Goal: Information Seeking & Learning: Check status

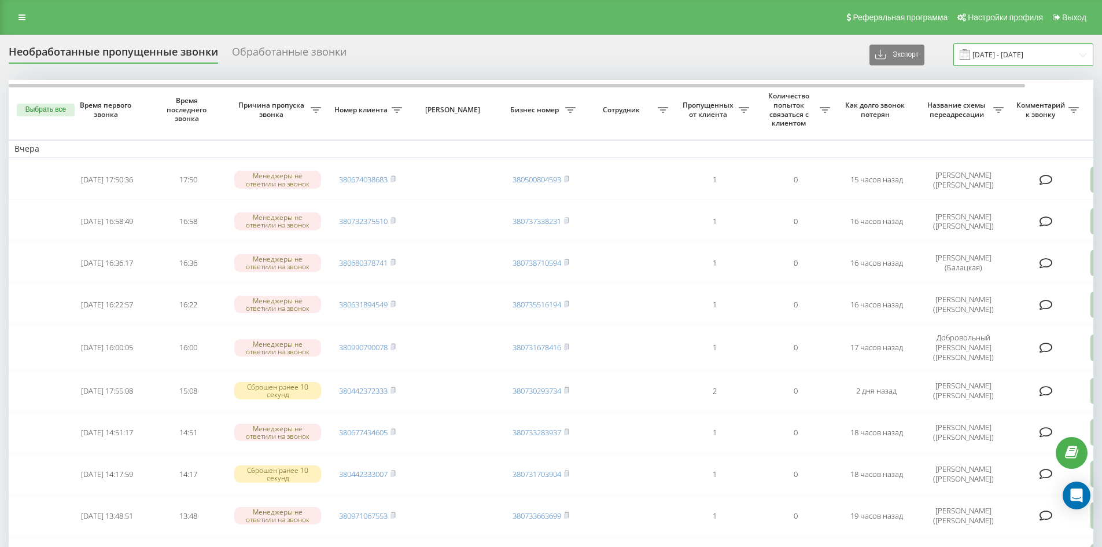
drag, startPoint x: 1079, startPoint y: 56, endPoint x: 1076, endPoint y: 63, distance: 7.5
click at [1079, 56] on input "18.09.2025 - 19.09.2025" at bounding box center [1023, 54] width 140 height 23
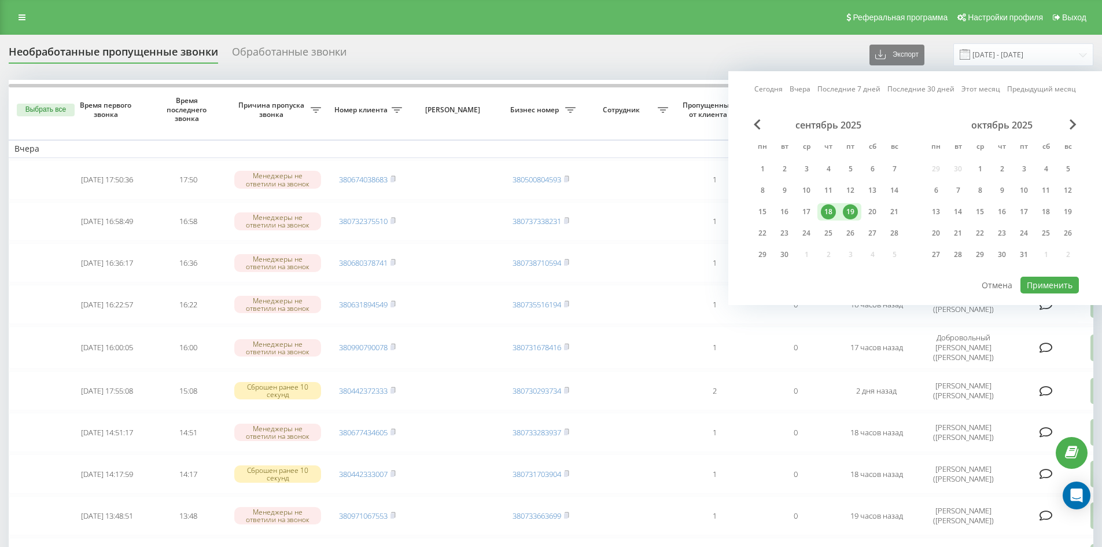
click at [853, 214] on div "19" at bounding box center [850, 211] width 15 height 15
click at [867, 213] on div "20" at bounding box center [872, 211] width 15 height 15
click at [1043, 282] on button "Применить" at bounding box center [1049, 284] width 58 height 17
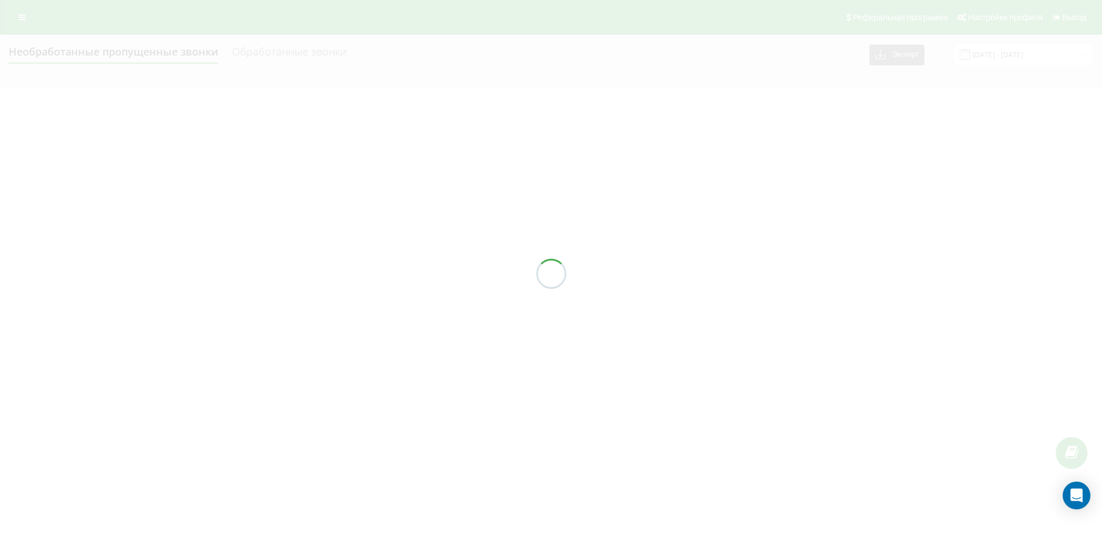
type input "[DATE] - [DATE]"
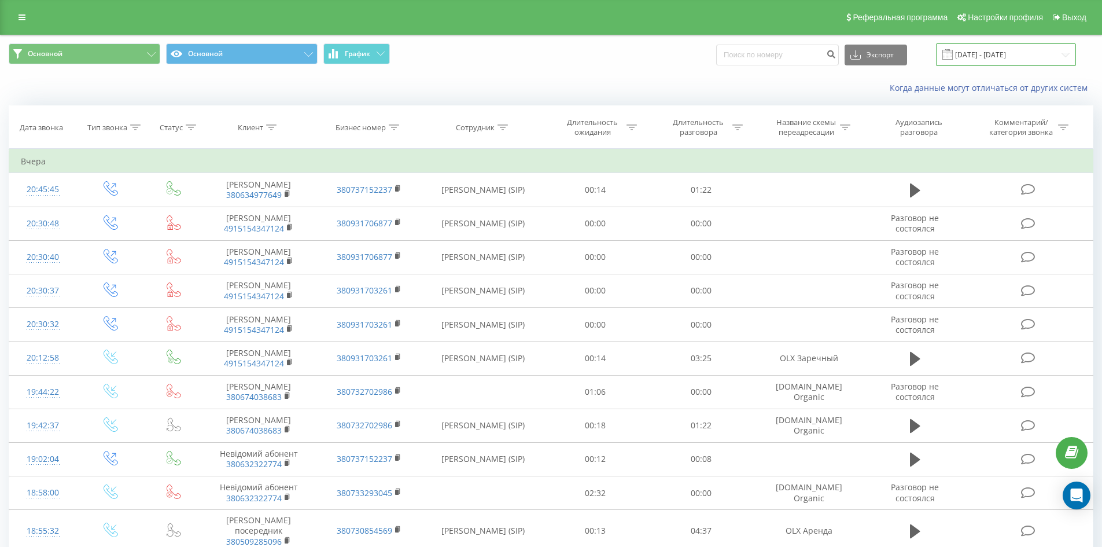
click at [1066, 58] on input "19.06.2025 - 19.09.2025" at bounding box center [1006, 54] width 140 height 23
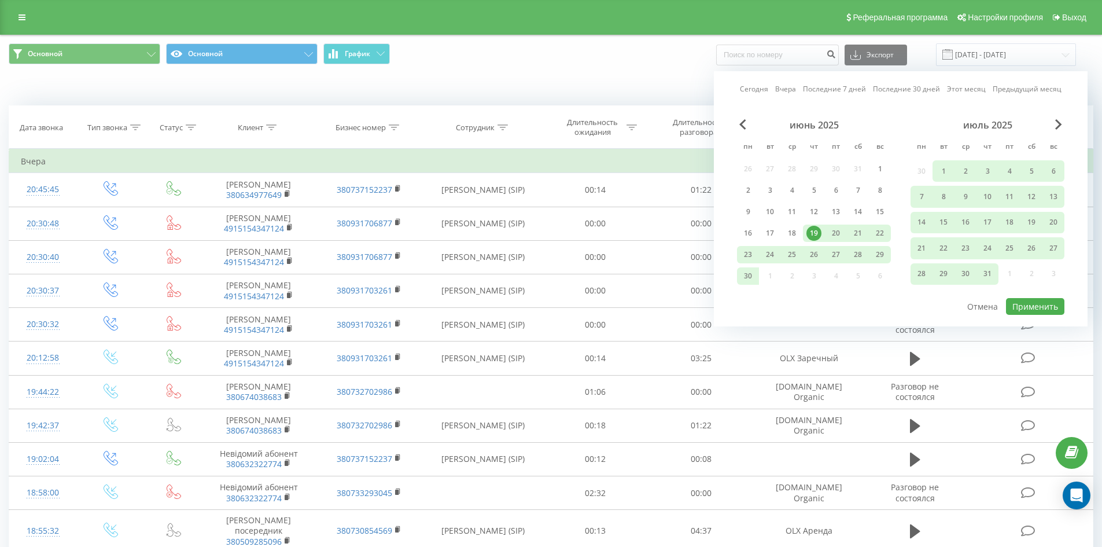
click at [1054, 127] on div "июль 2025" at bounding box center [987, 125] width 154 height 12
click at [1062, 125] on div "июль 2025" at bounding box center [987, 125] width 154 height 12
click at [1060, 123] on span "Next Month" at bounding box center [1058, 124] width 7 height 10
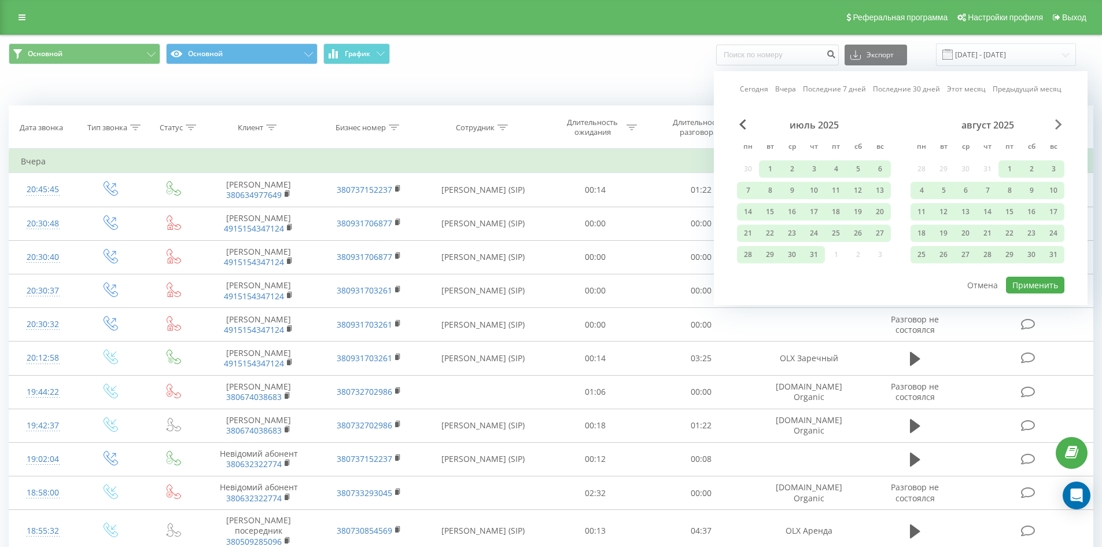
click at [1060, 123] on span "Next Month" at bounding box center [1058, 124] width 7 height 10
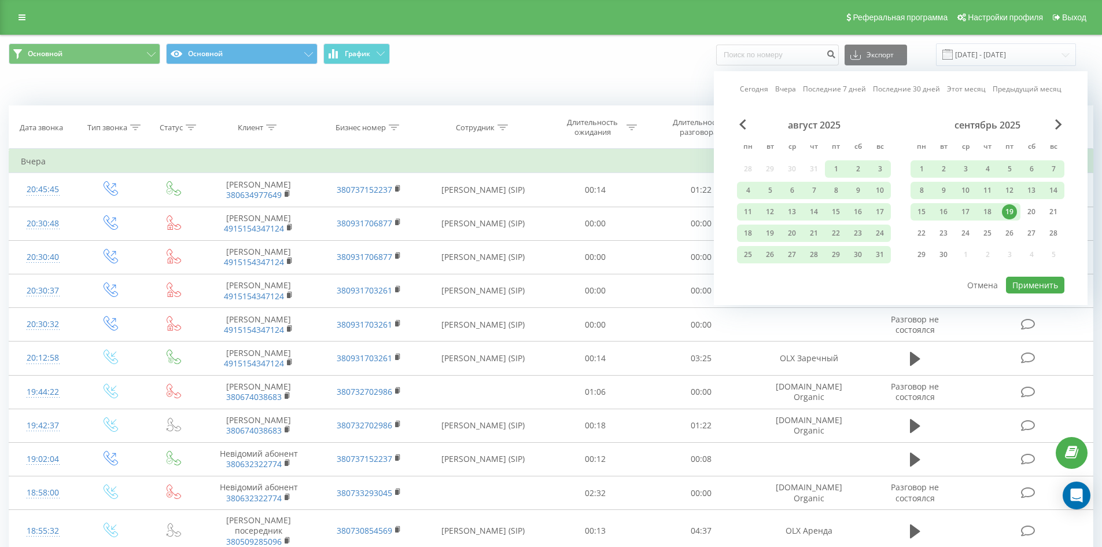
click at [1012, 209] on div "19" at bounding box center [1009, 211] width 15 height 15
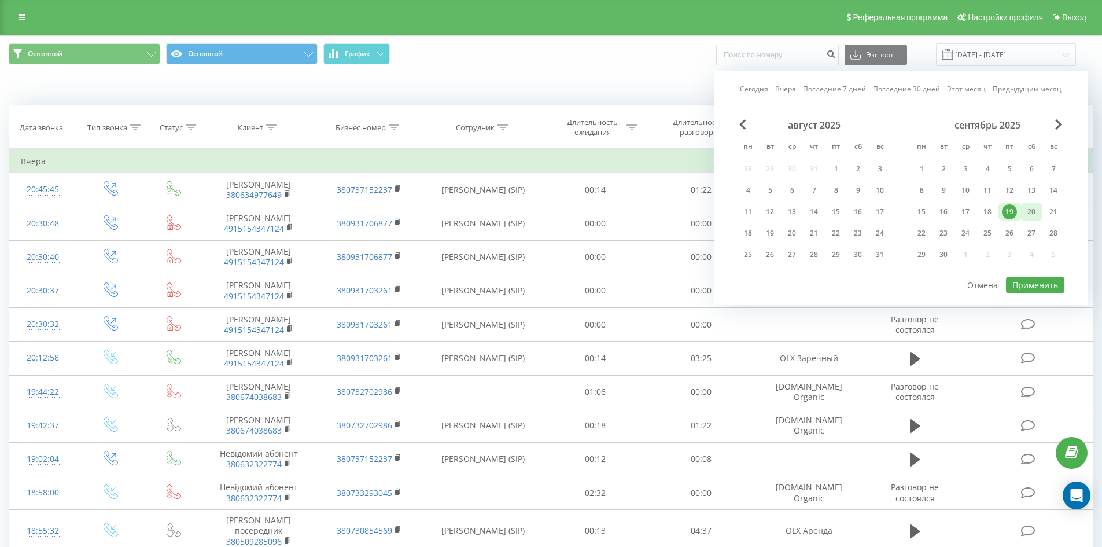
click at [1021, 213] on div "20" at bounding box center [1031, 211] width 22 height 17
click at [1035, 291] on button "Применить" at bounding box center [1035, 284] width 58 height 17
type input "[DATE] - [DATE]"
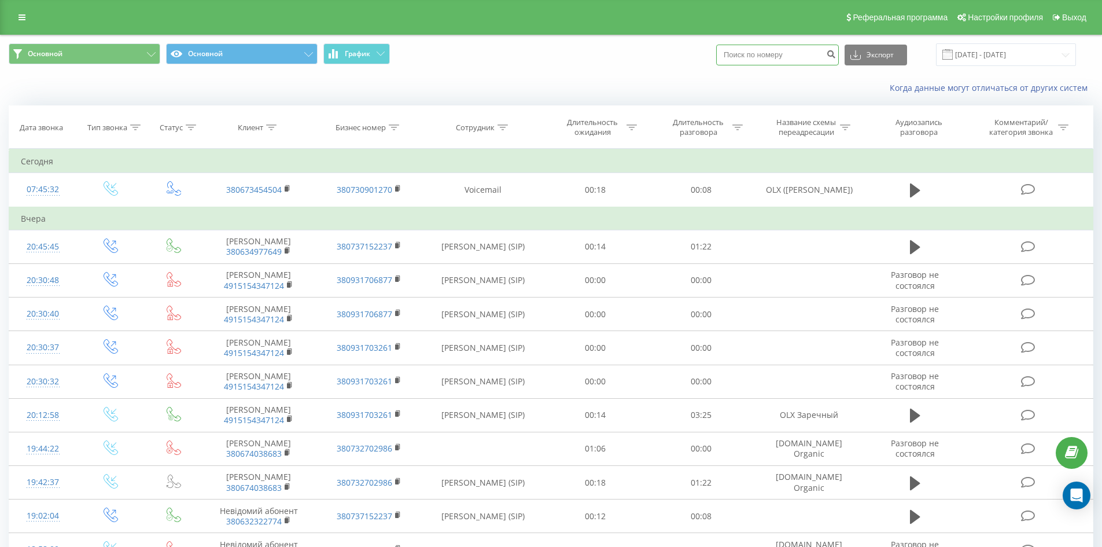
click at [777, 51] on input at bounding box center [777, 55] width 123 height 21
paste input "380673454504"
type input "380673454504"
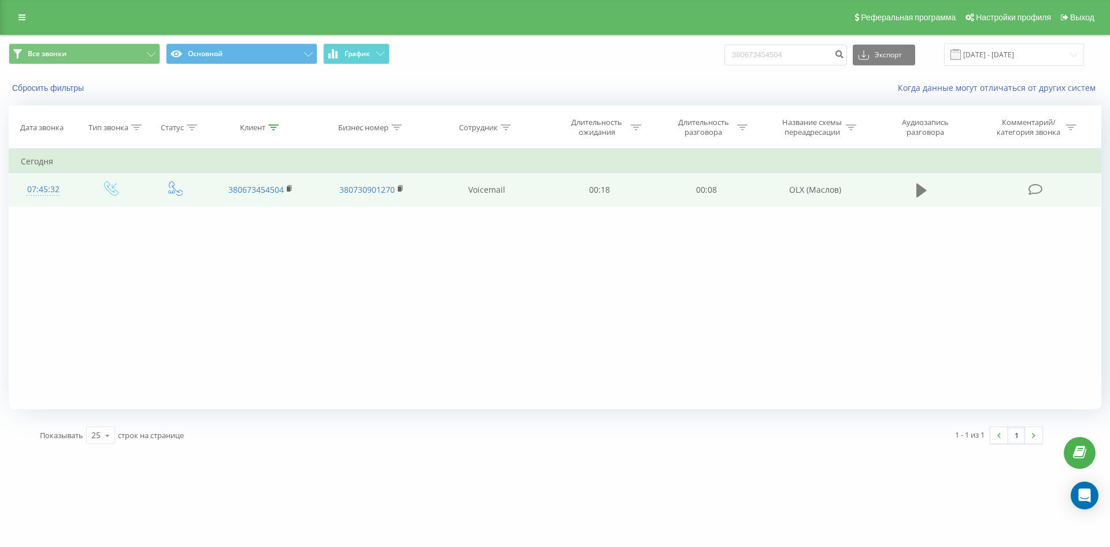
click at [917, 194] on icon at bounding box center [922, 190] width 10 height 14
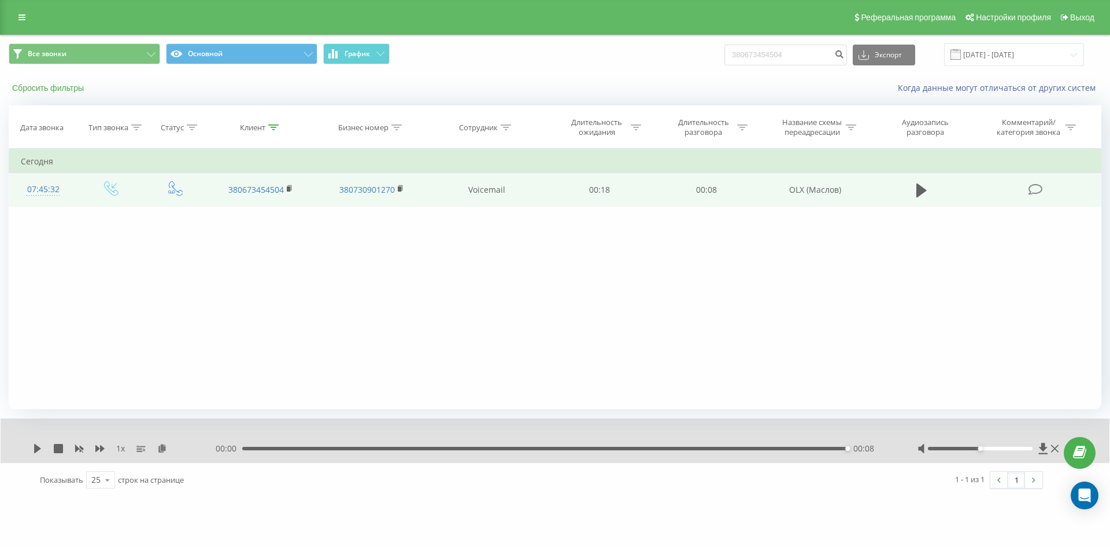
click at [44, 86] on button "Сбросить фильтры" at bounding box center [49, 88] width 81 height 10
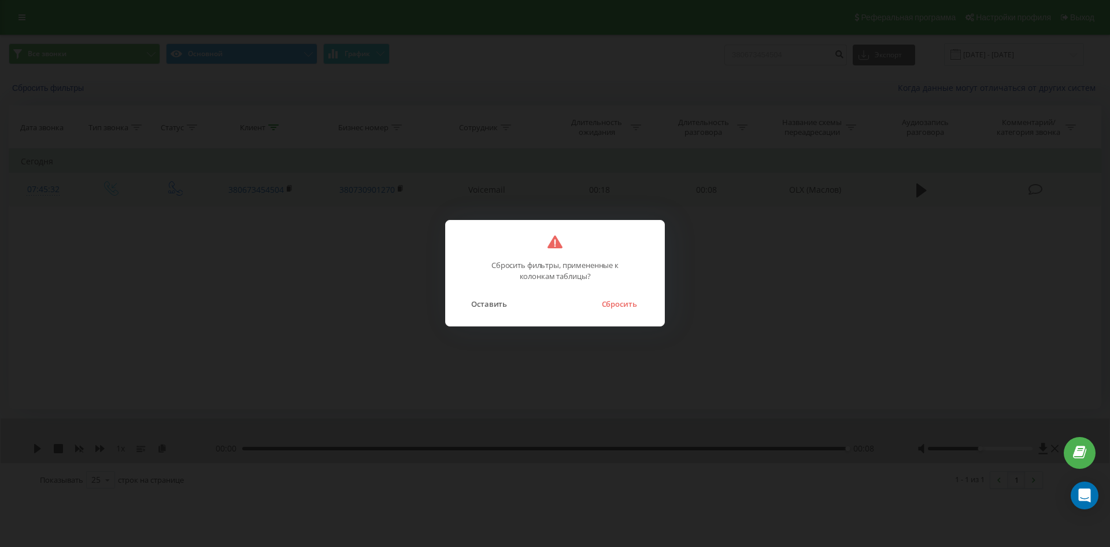
click at [623, 297] on button "Сбросить" at bounding box center [619, 303] width 47 height 15
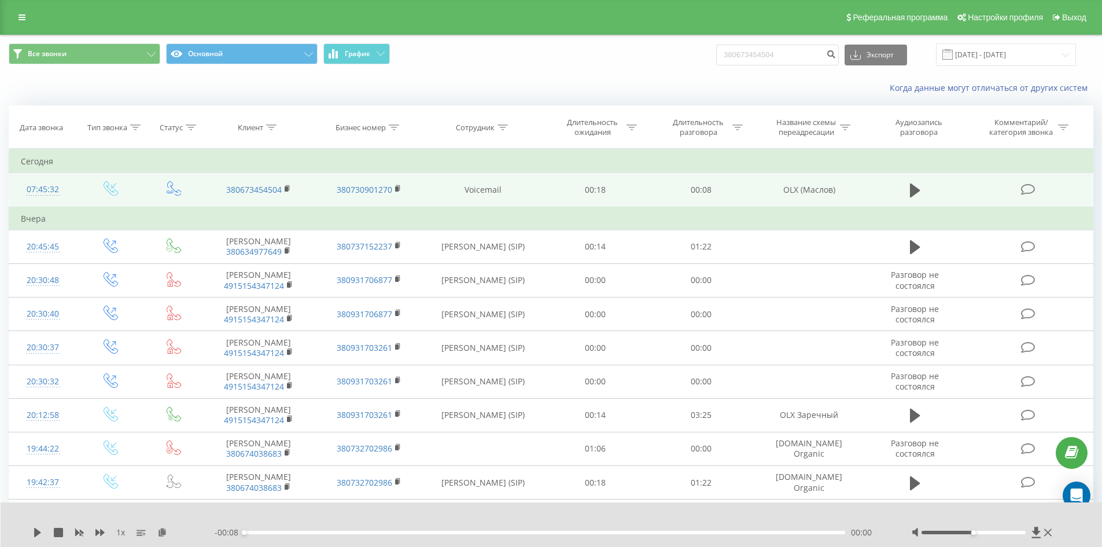
click at [820, 190] on td "OLX (Маслов)" at bounding box center [809, 190] width 110 height 34
copy tr "OLX (Маслов)"
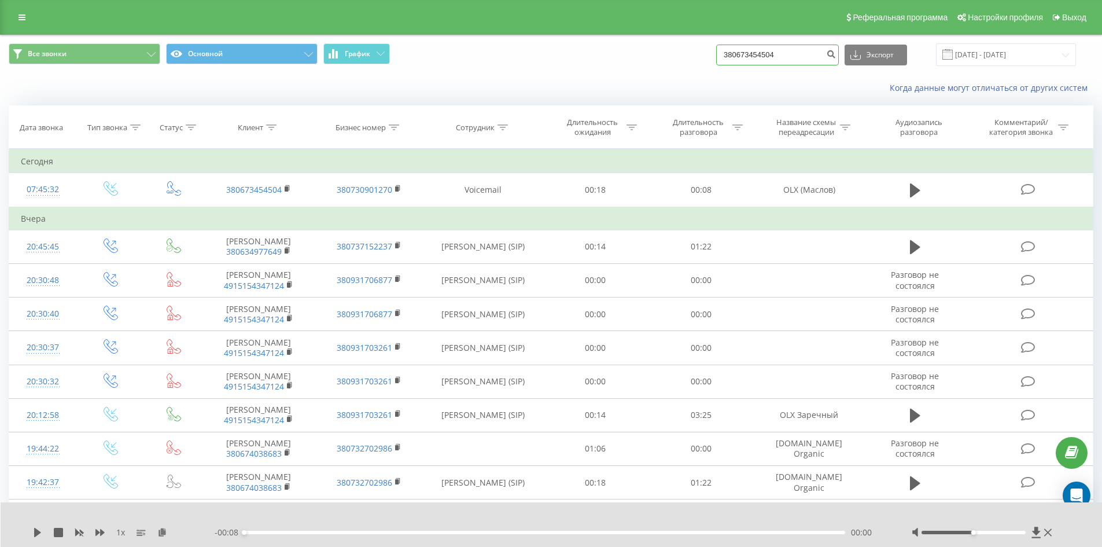
click at [808, 62] on input "380673454504" at bounding box center [777, 55] width 123 height 21
paste input "380733075735"
type input "380733075735"
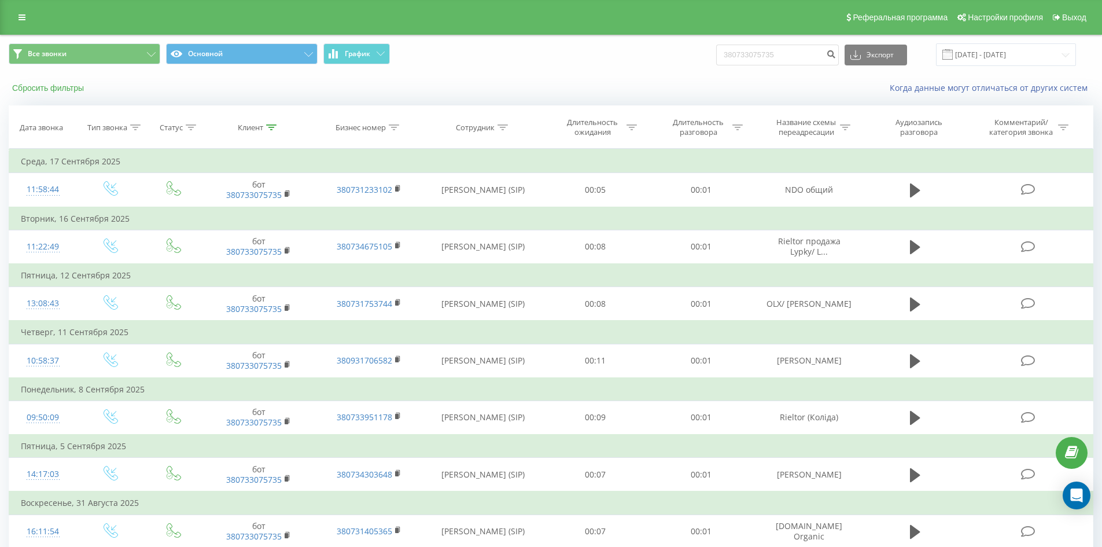
click at [44, 84] on button "Сбросить фильтры" at bounding box center [49, 88] width 81 height 10
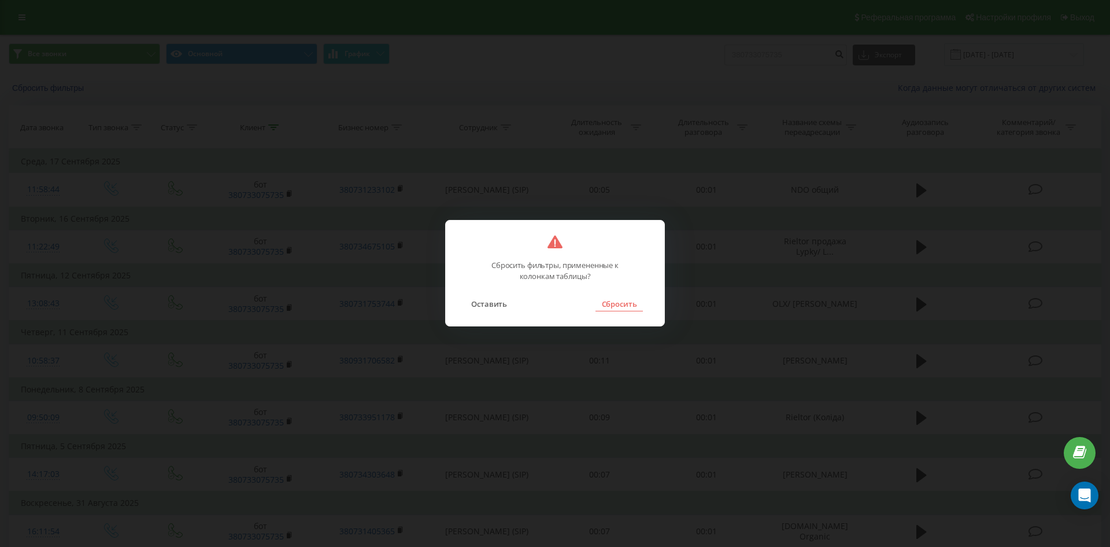
click at [620, 308] on button "Сбросить" at bounding box center [619, 303] width 47 height 15
